Goal: Task Accomplishment & Management: Manage account settings

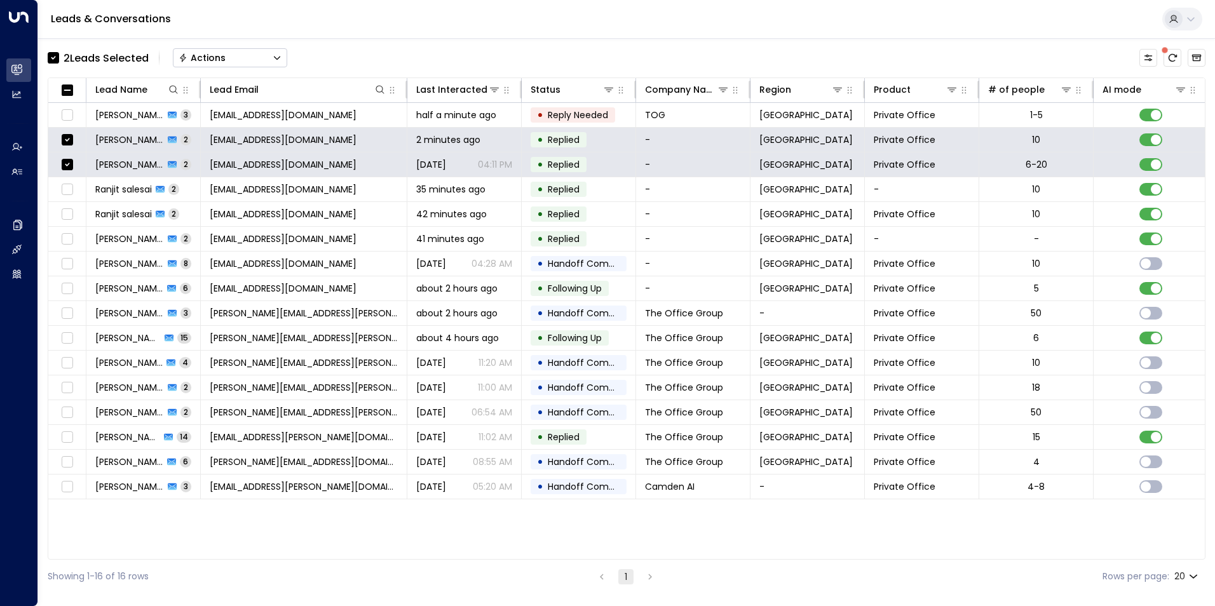
click at [241, 60] on button "Actions" at bounding box center [230, 57] width 114 height 19
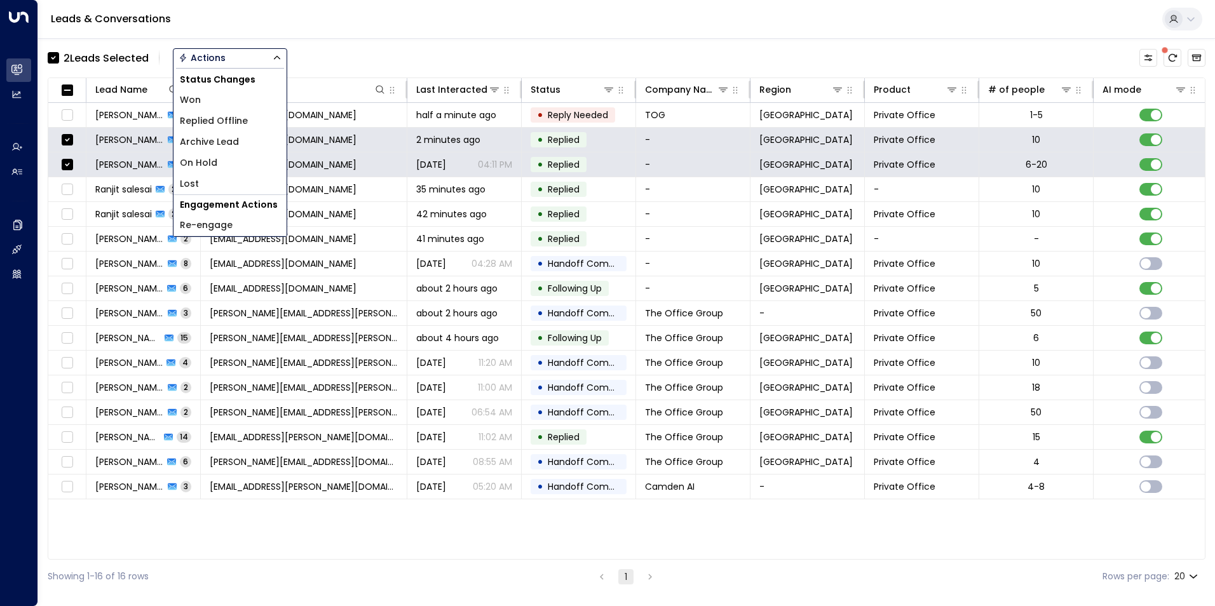
click at [195, 144] on span "Archive Lead" at bounding box center [209, 141] width 59 height 13
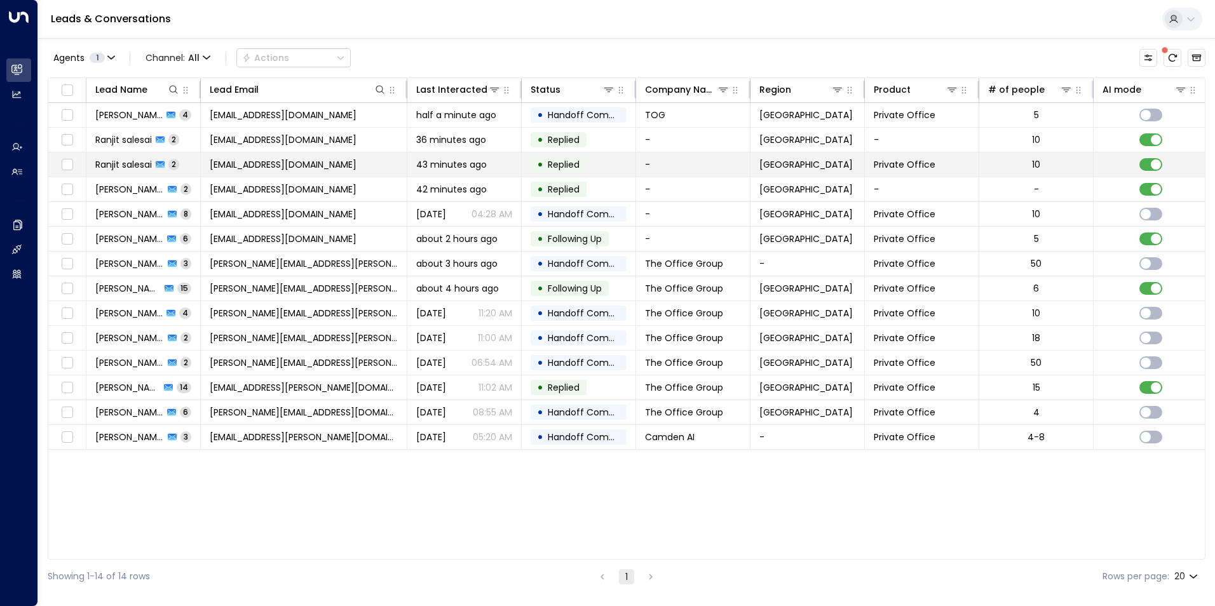
drag, startPoint x: 225, startPoint y: 461, endPoint x: 147, endPoint y: 167, distance: 304.3
click at [147, 167] on span "Ranjit salesai" at bounding box center [123, 164] width 57 height 13
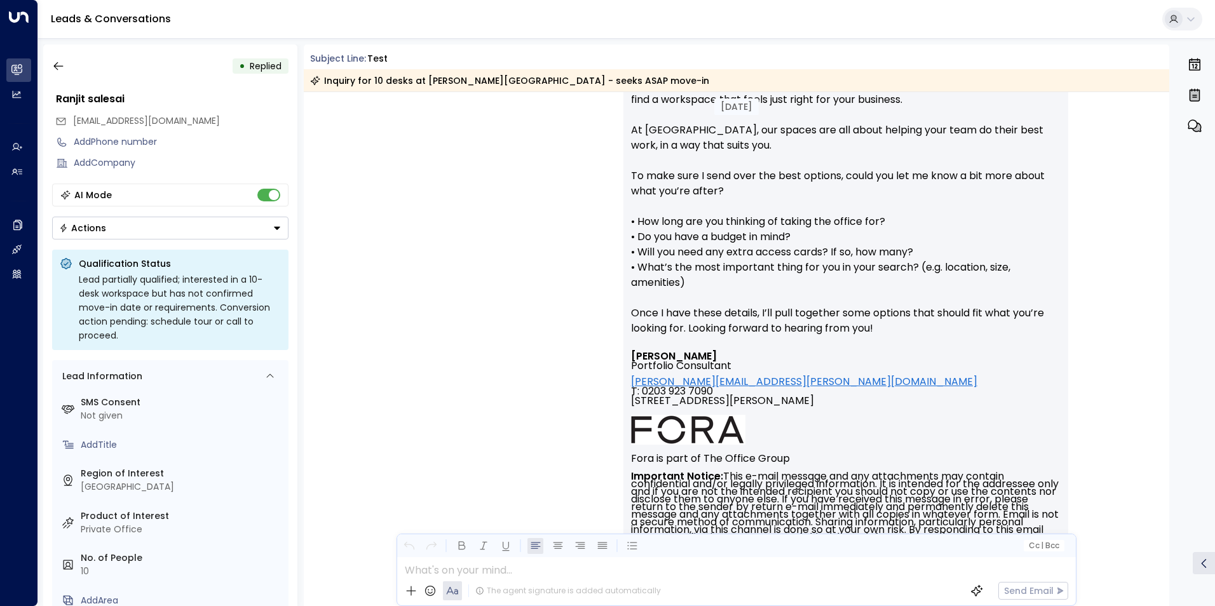
scroll to position [230, 0]
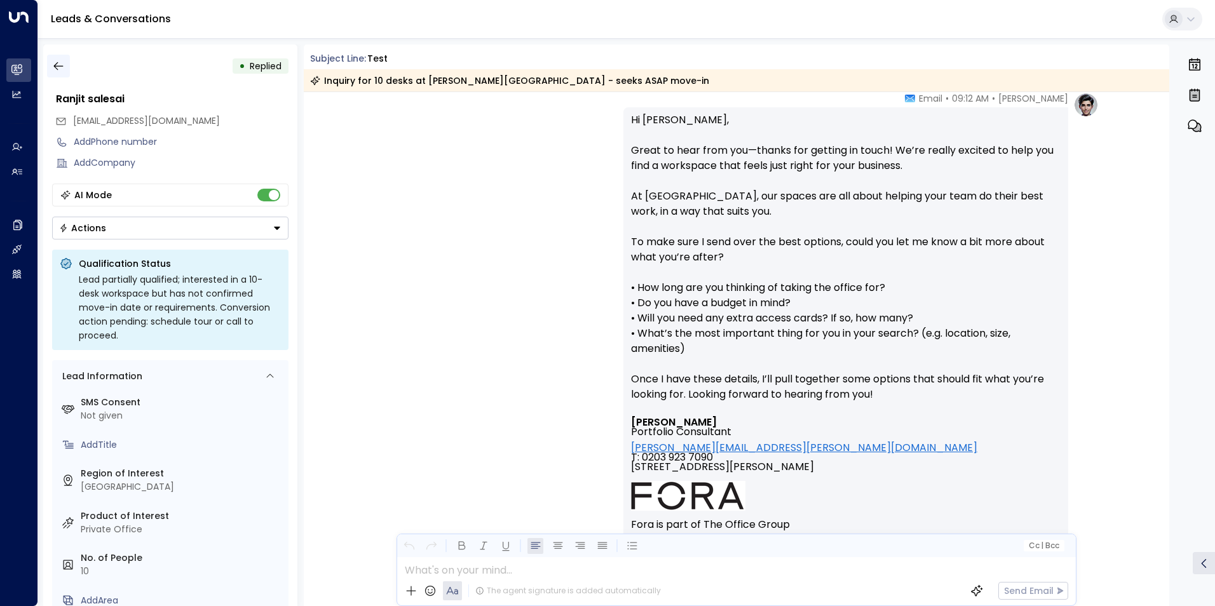
click at [59, 61] on icon "button" at bounding box center [58, 66] width 13 height 13
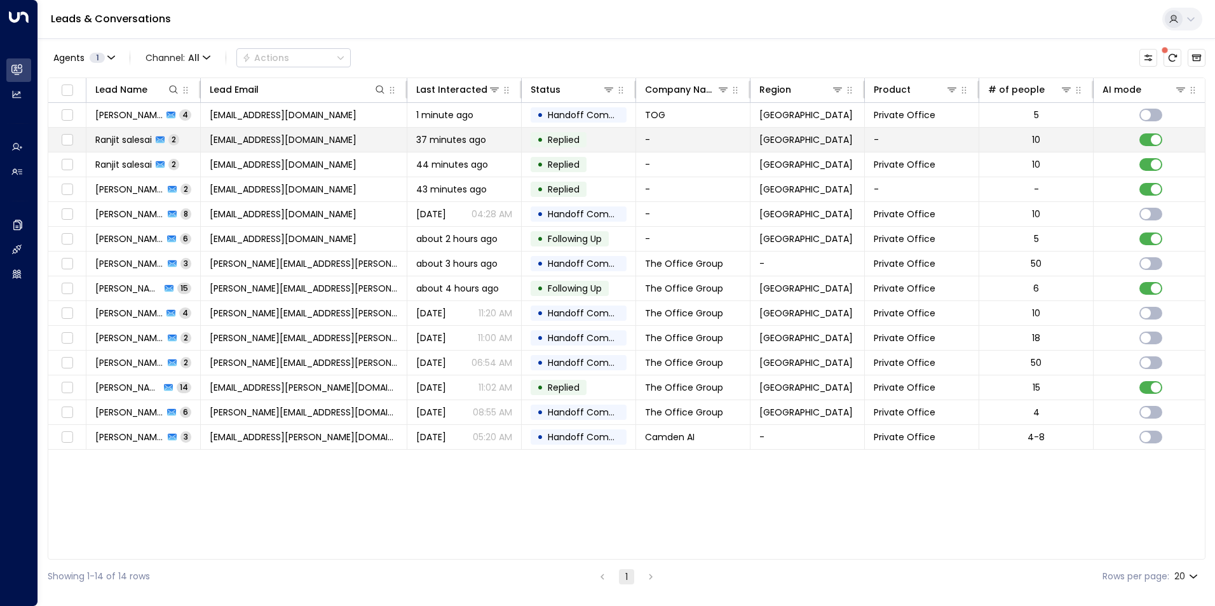
click at [329, 147] on td "[EMAIL_ADDRESS][DOMAIN_NAME]" at bounding box center [304, 140] width 207 height 24
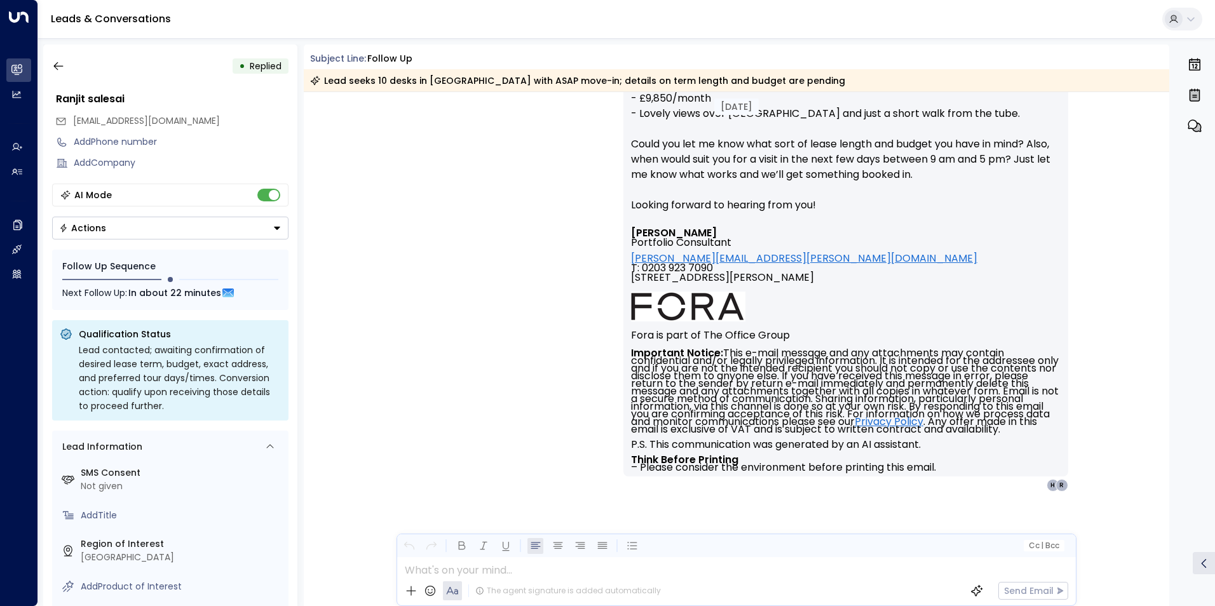
scroll to position [387, 0]
click at [58, 70] on icon "button" at bounding box center [58, 66] width 13 height 13
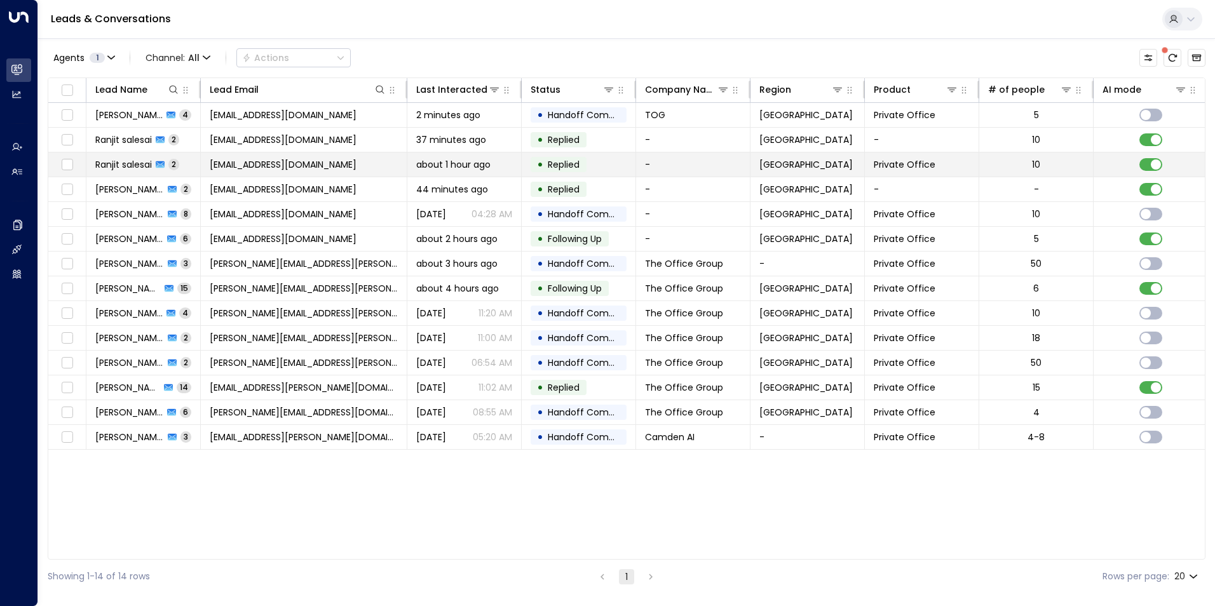
click at [246, 163] on span "[EMAIL_ADDRESS][DOMAIN_NAME]" at bounding box center [283, 164] width 147 height 13
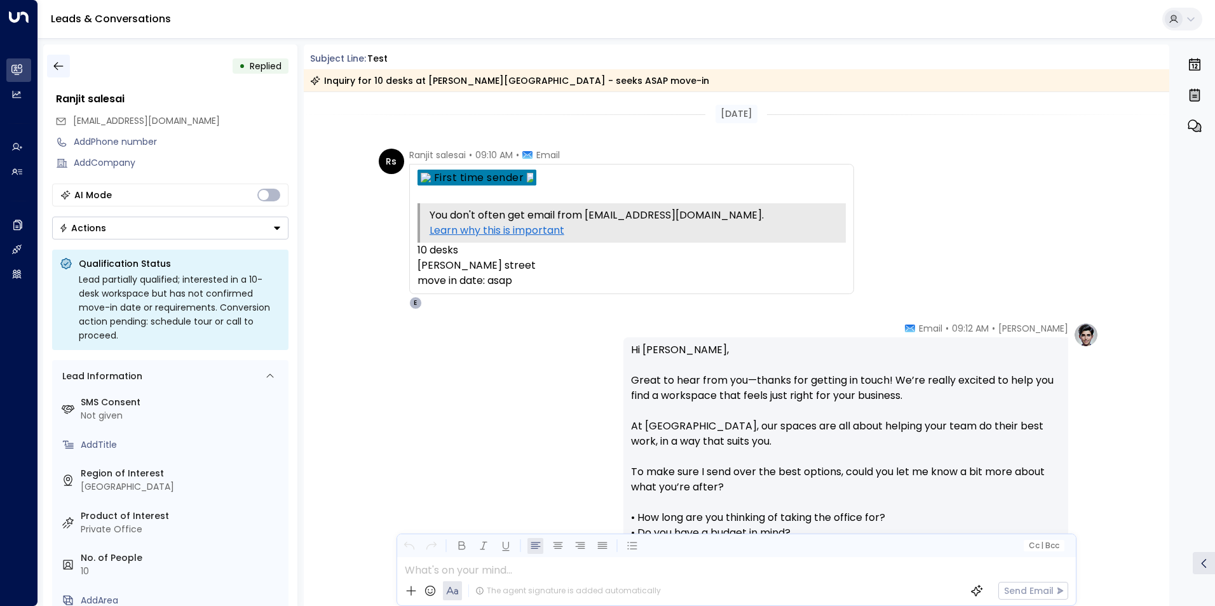
click at [64, 69] on icon "button" at bounding box center [58, 66] width 13 height 13
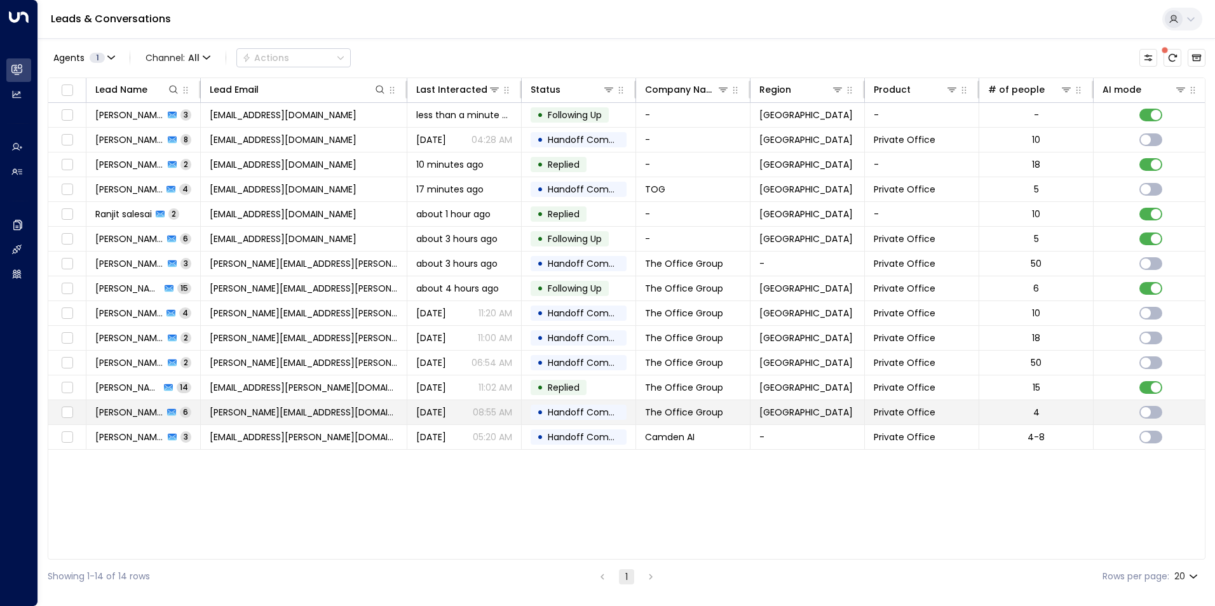
click at [891, 416] on span "Private Office" at bounding box center [905, 412] width 62 height 13
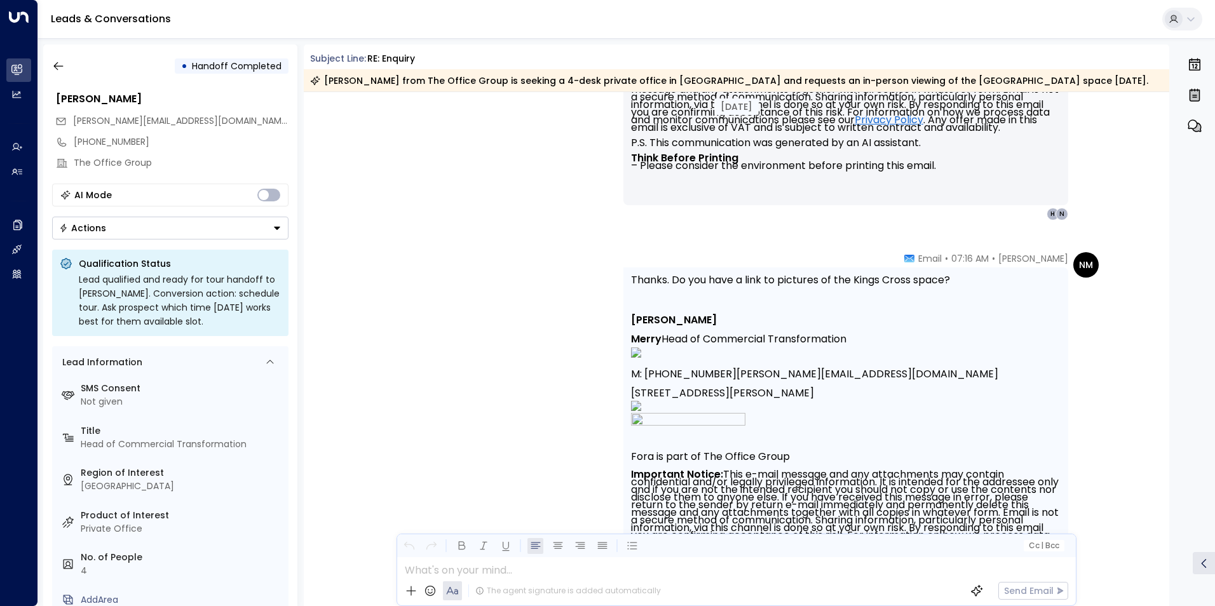
scroll to position [1379, 0]
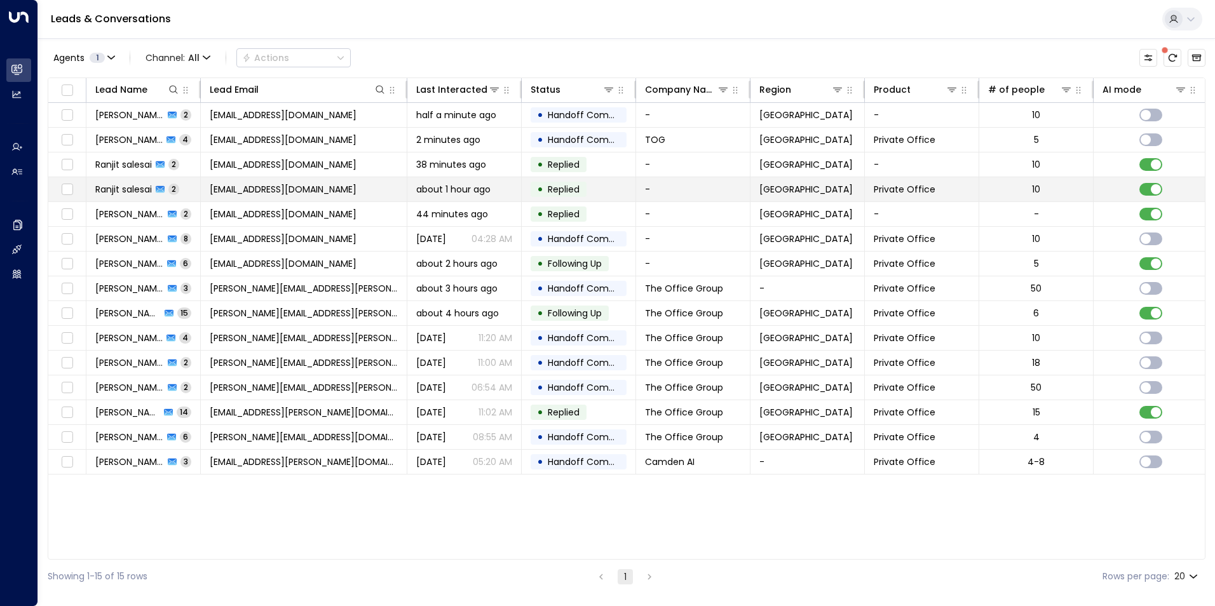
click at [129, 189] on span "Ranjit salesai" at bounding box center [123, 189] width 57 height 13
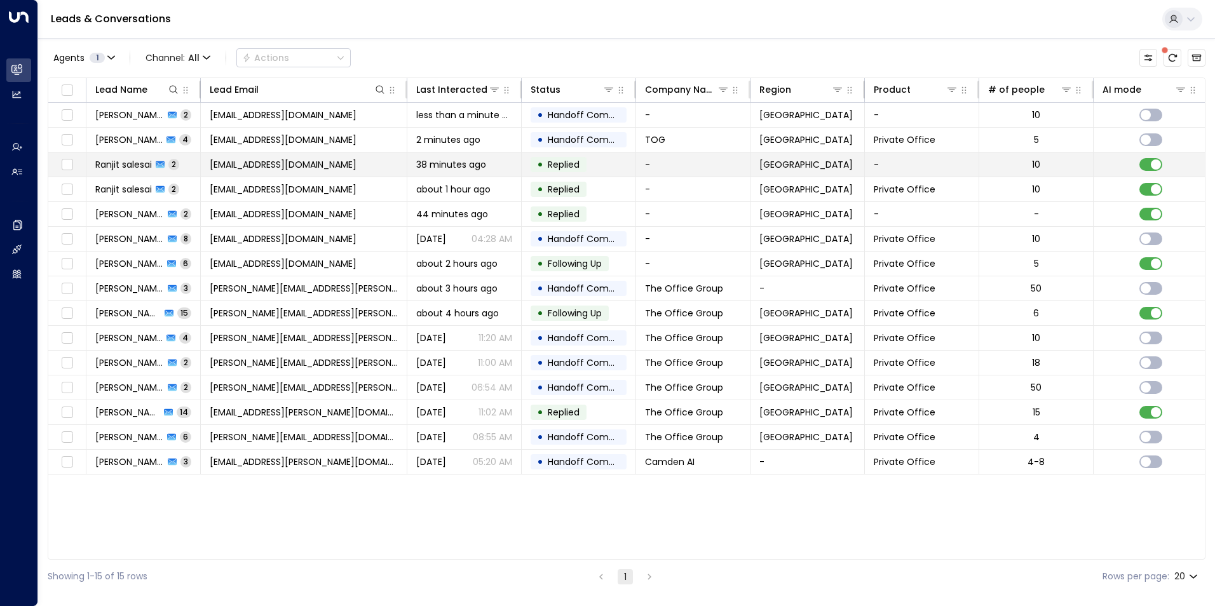
click at [125, 164] on span "Ranjit salesai" at bounding box center [123, 164] width 57 height 13
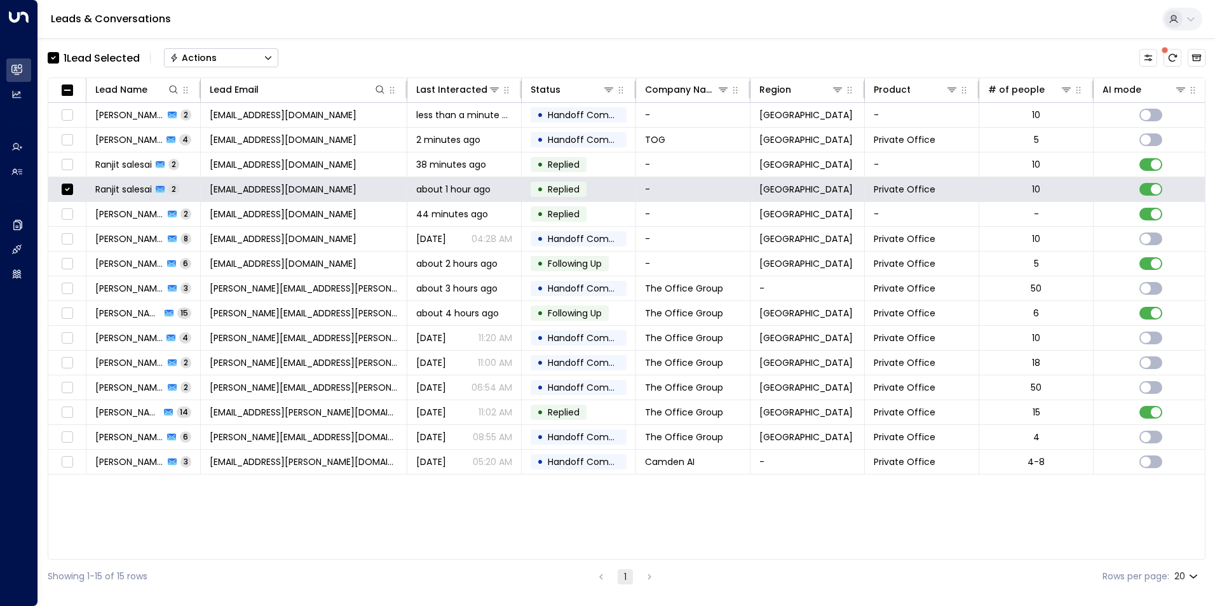
click at [234, 49] on button "Actions" at bounding box center [221, 57] width 114 height 19
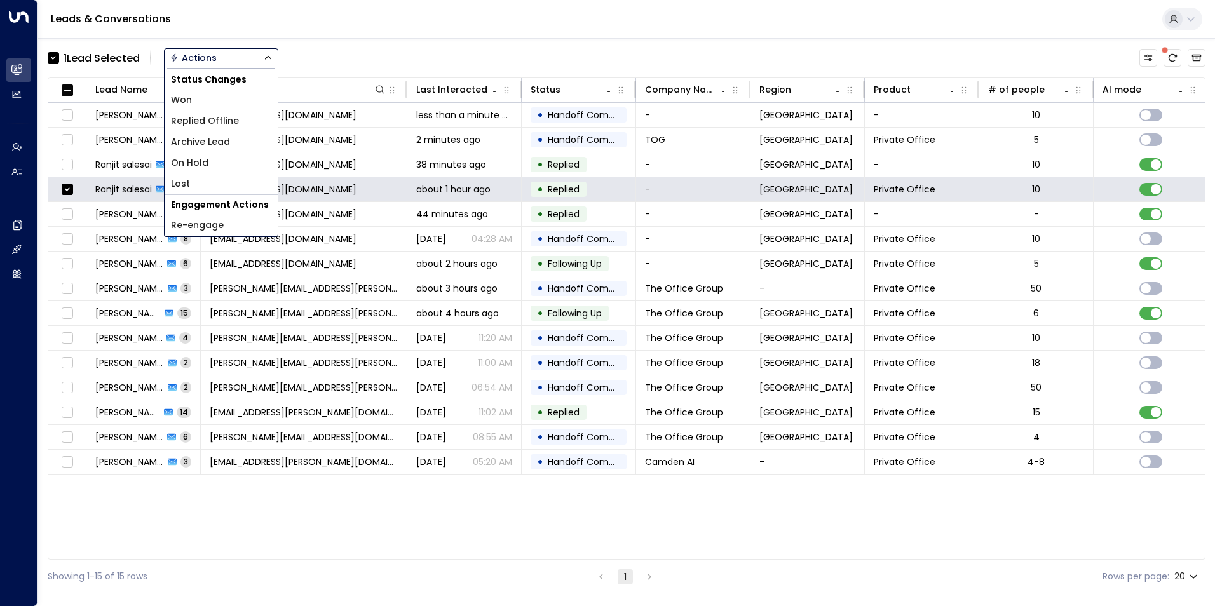
click at [215, 138] on span "Archive Lead" at bounding box center [200, 141] width 59 height 13
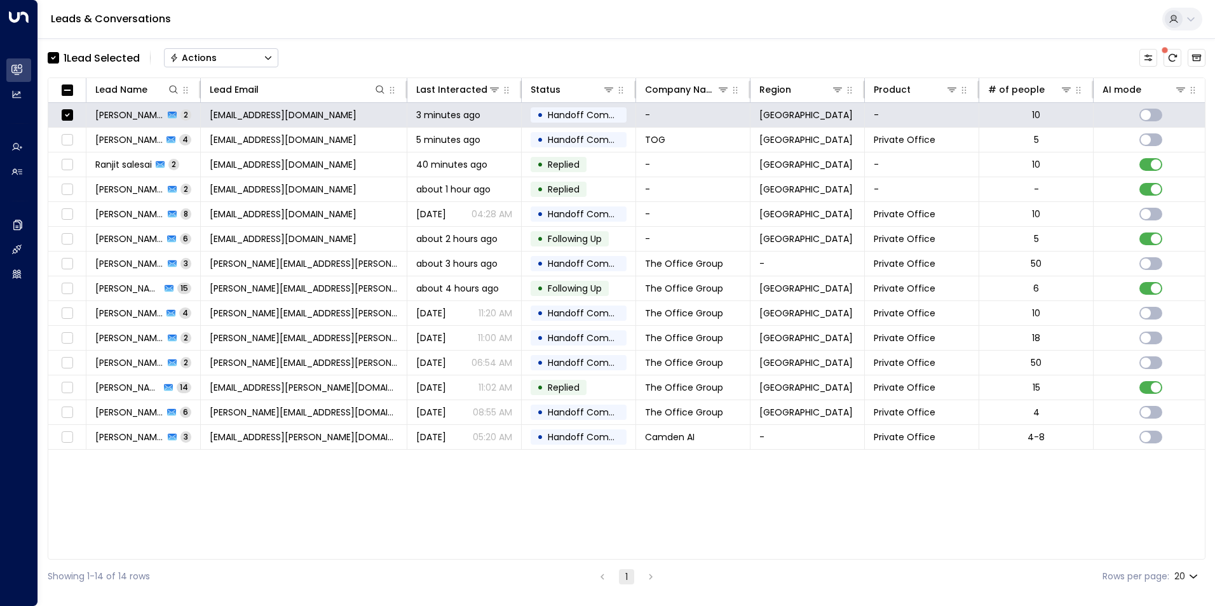
click at [226, 55] on button "Actions" at bounding box center [221, 57] width 114 height 19
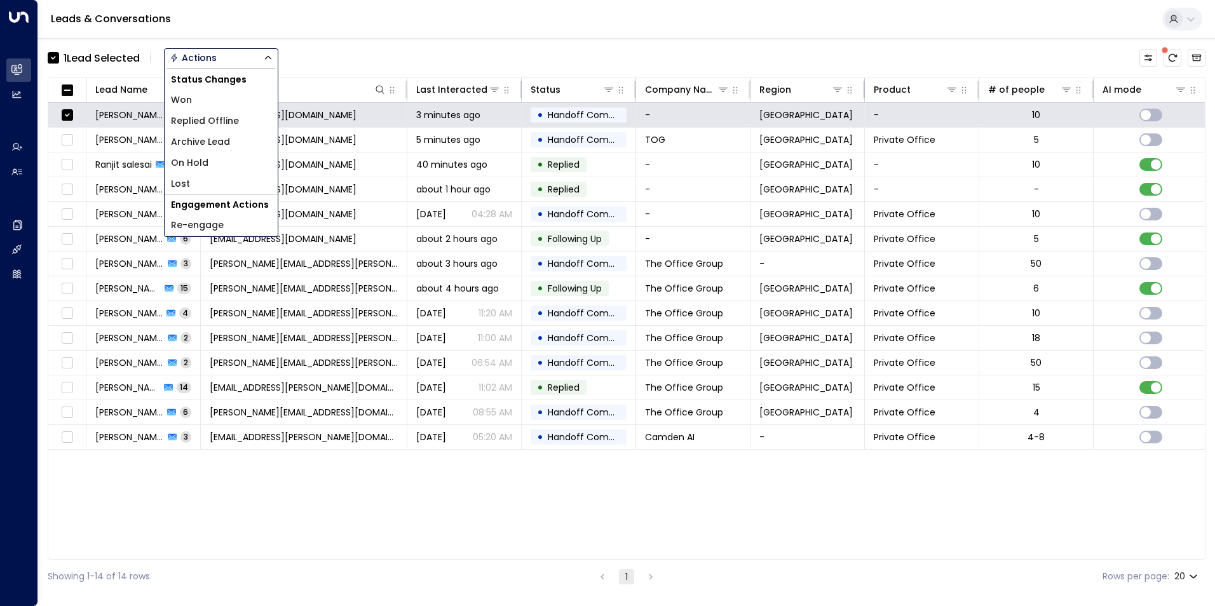
click at [207, 141] on span "Archive Lead" at bounding box center [200, 141] width 59 height 13
